Goal: Task Accomplishment & Management: Use online tool/utility

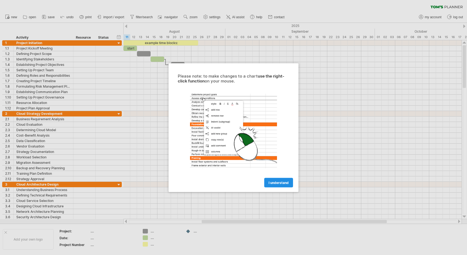
click at [272, 183] on span "I understand" at bounding box center [279, 182] width 20 height 4
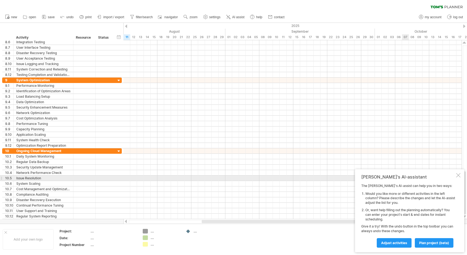
click at [460, 176] on div at bounding box center [458, 175] width 4 height 4
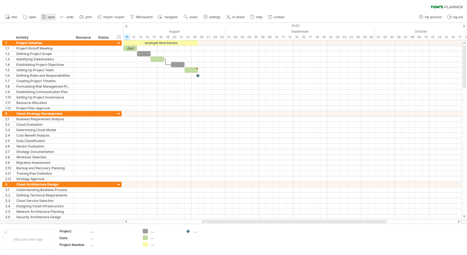
click at [49, 18] on span "save" at bounding box center [51, 17] width 7 height 4
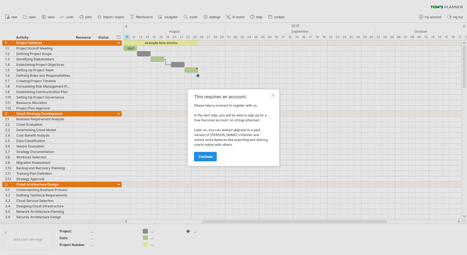
click at [206, 158] on span "continue" at bounding box center [206, 156] width 14 height 4
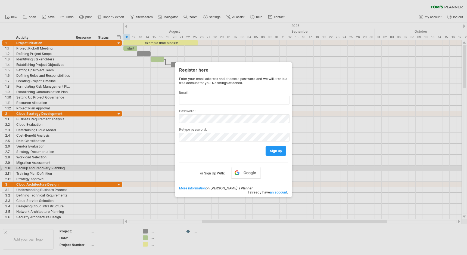
click at [341, 170] on div at bounding box center [233, 127] width 467 height 255
click at [205, 174] on label "or Sign Up With:" at bounding box center [212, 171] width 25 height 9
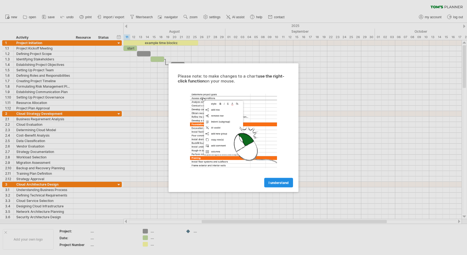
click at [273, 183] on span "I understand" at bounding box center [279, 182] width 20 height 4
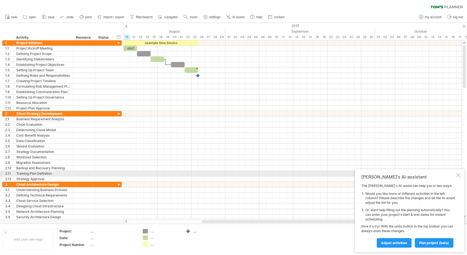
click at [458, 174] on div at bounding box center [458, 175] width 4 height 4
